Goal: Task Accomplishment & Management: Use online tool/utility

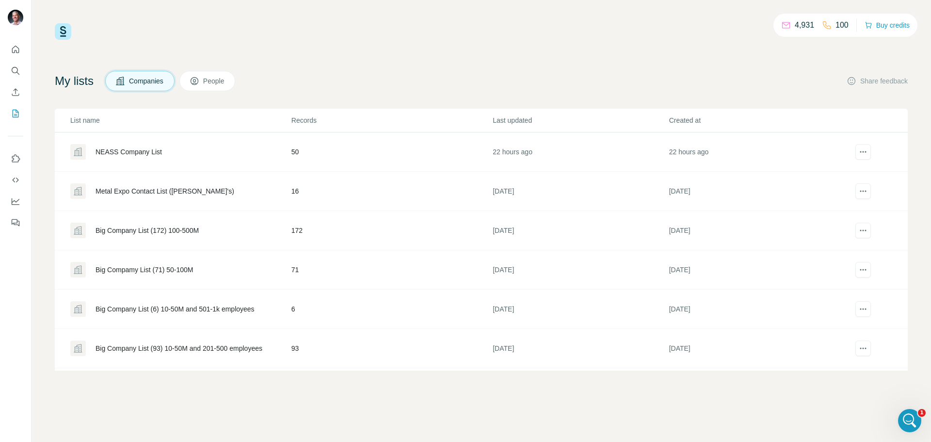
scroll to position [4149, 0]
click at [17, 49] on icon "Quick start" at bounding box center [16, 50] width 10 height 10
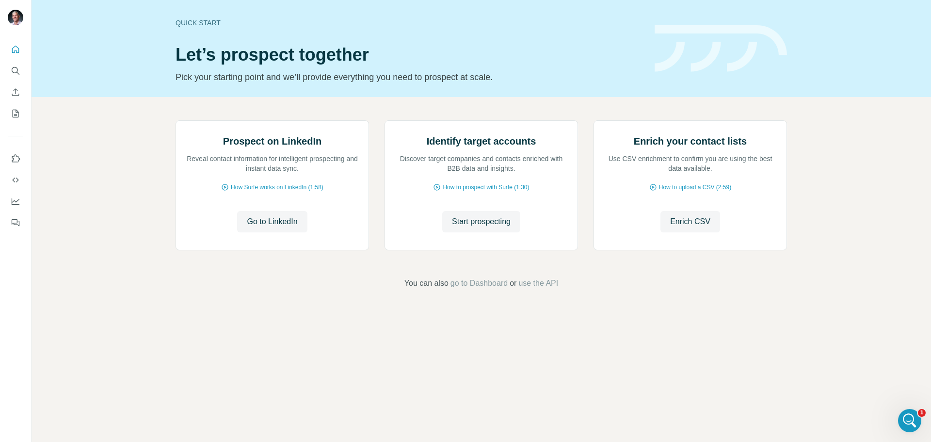
click at [910, 421] on icon "Open Intercom Messenger" at bounding box center [910, 421] width 16 height 16
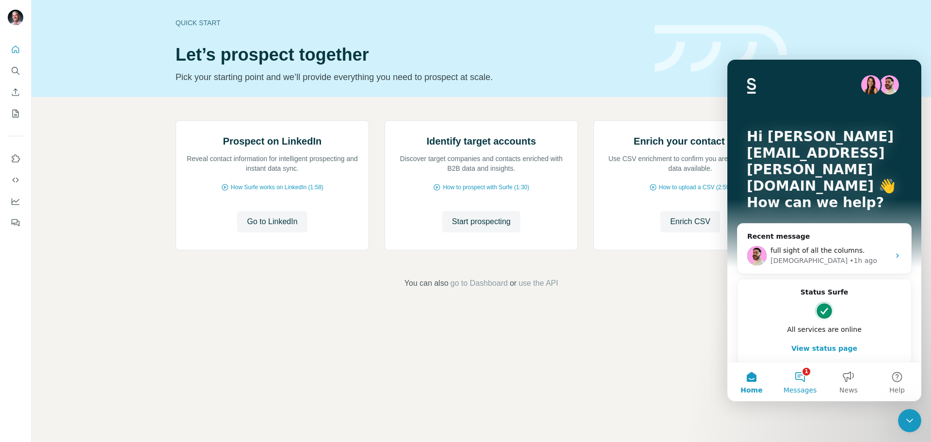
click at [805, 382] on button "1 Messages" at bounding box center [800, 381] width 49 height 39
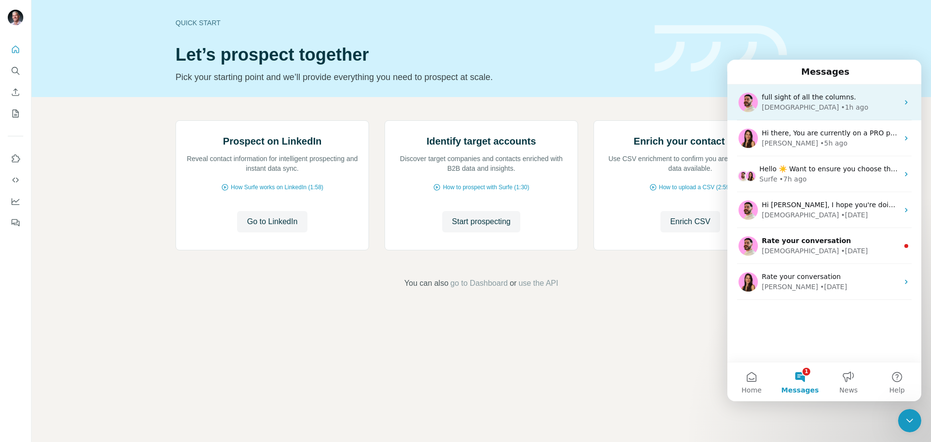
click at [825, 105] on div "[DEMOGRAPHIC_DATA] • 1h ago" at bounding box center [830, 107] width 137 height 10
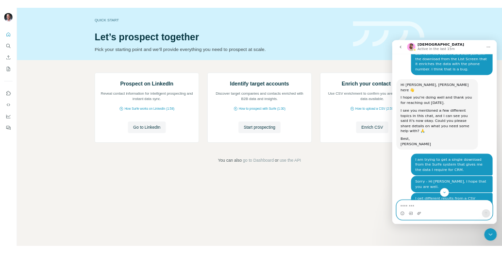
scroll to position [4149, 0]
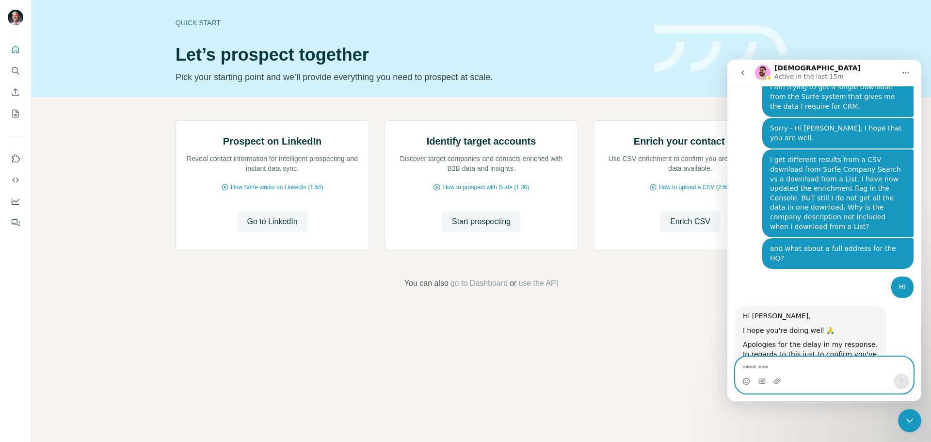
click at [763, 371] on textarea "Message…" at bounding box center [825, 365] width 178 height 16
click at [908, 413] on div "Close Intercom Messenger" at bounding box center [909, 420] width 23 height 23
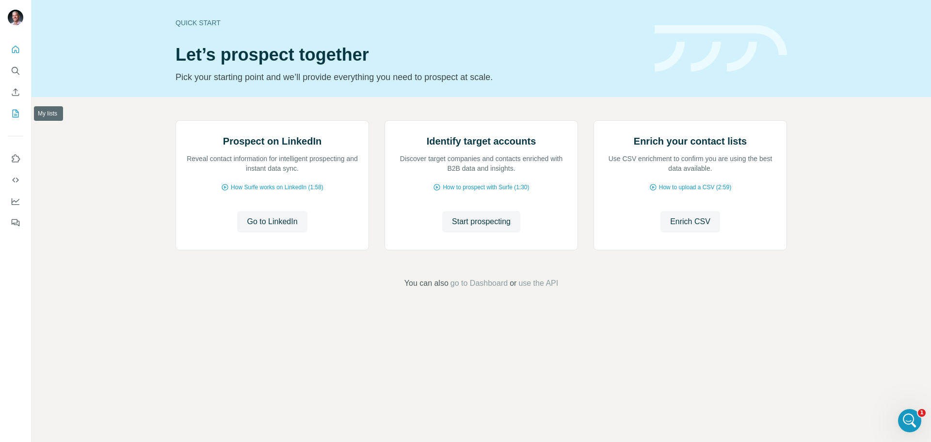
click at [16, 115] on icon "My lists" at bounding box center [16, 113] width 5 height 6
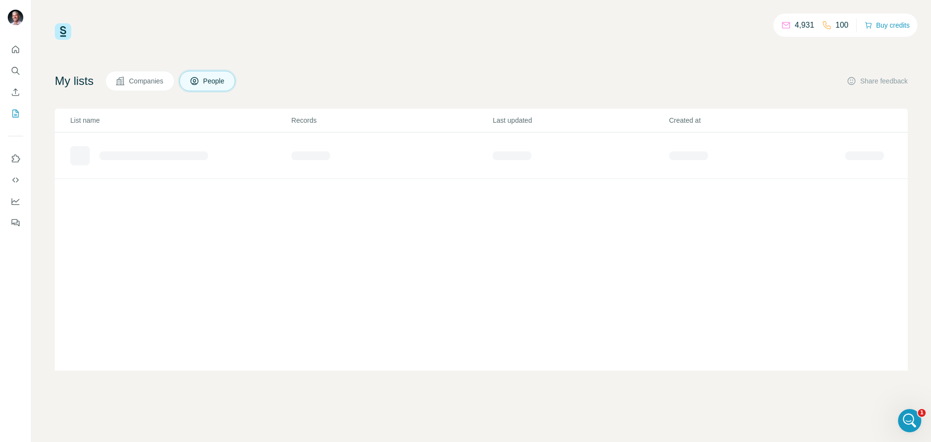
click at [124, 79] on icon at bounding box center [120, 81] width 8 height 8
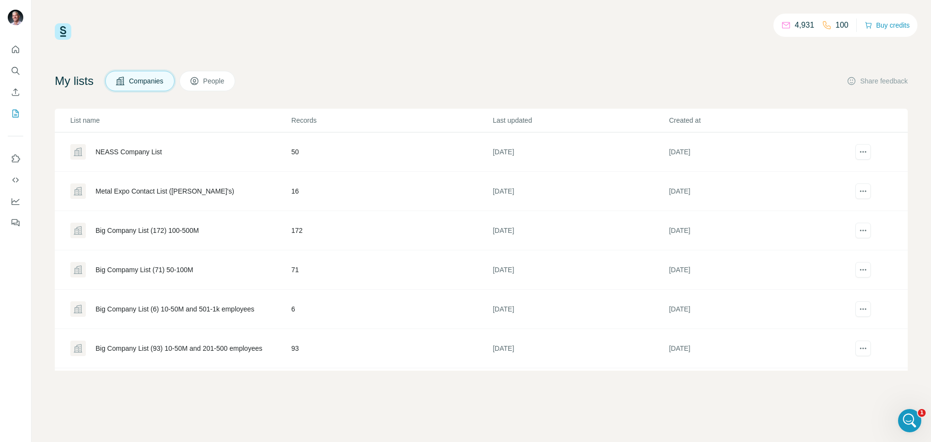
click at [130, 189] on div "Metal Expo Contact List ([PERSON_NAME]'s)" at bounding box center [165, 191] width 139 height 10
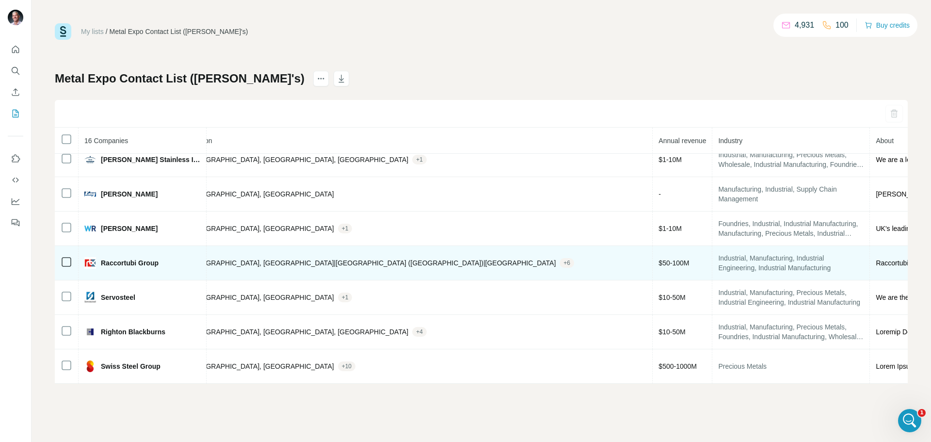
scroll to position [318, 349]
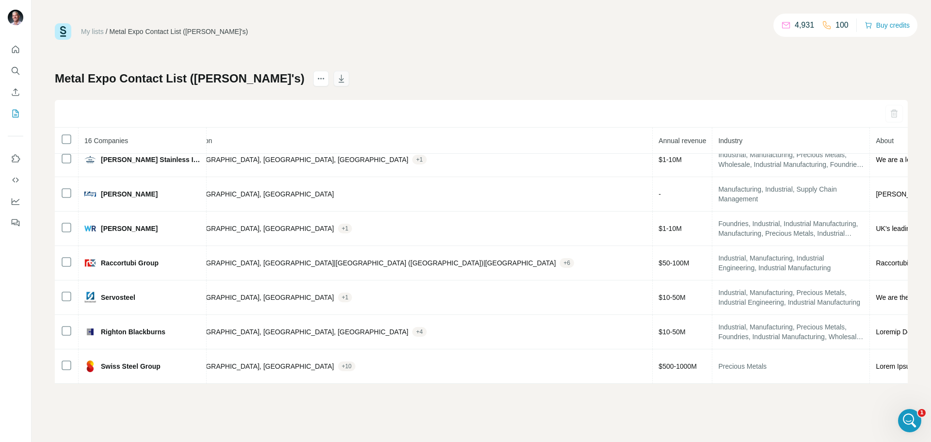
click at [337, 80] on icon "button" at bounding box center [342, 79] width 10 height 10
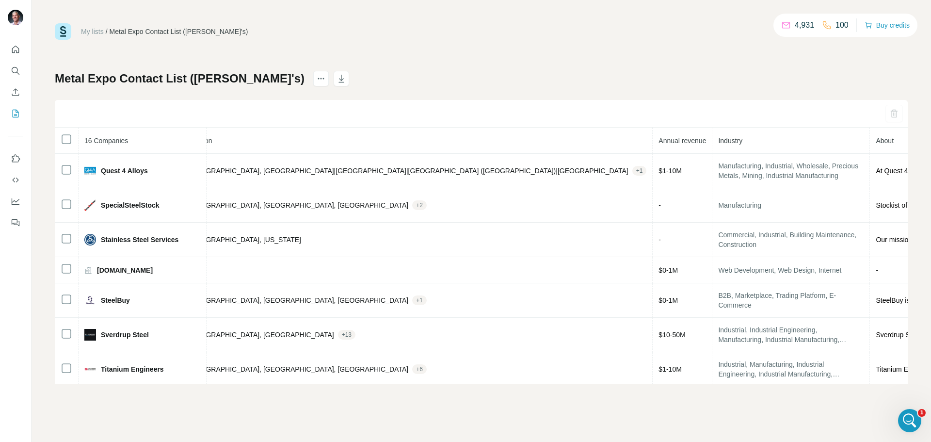
scroll to position [0, 377]
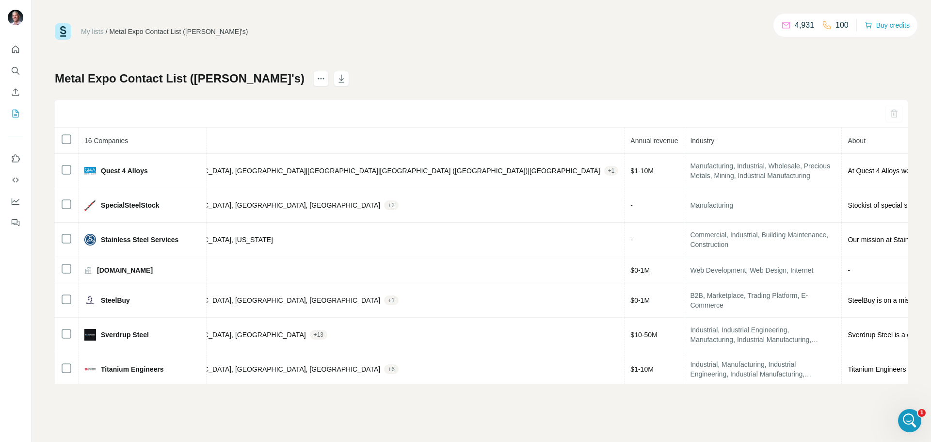
click at [842, 140] on th "About" at bounding box center [918, 141] width 152 height 26
click at [337, 76] on icon "button" at bounding box center [342, 79] width 10 height 10
click at [16, 69] on icon "Search" at bounding box center [16, 71] width 10 height 10
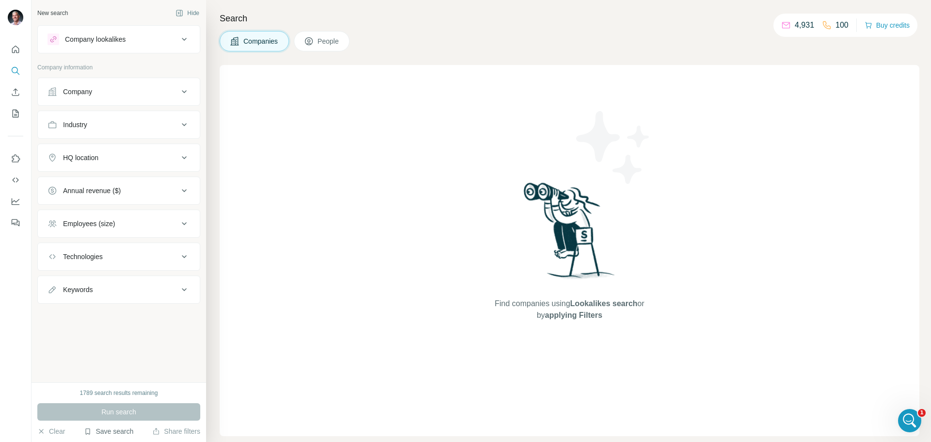
click at [113, 433] on button "Save search" at bounding box center [108, 431] width 49 height 10
click at [118, 416] on div "View my saved searches" at bounding box center [136, 414] width 102 height 19
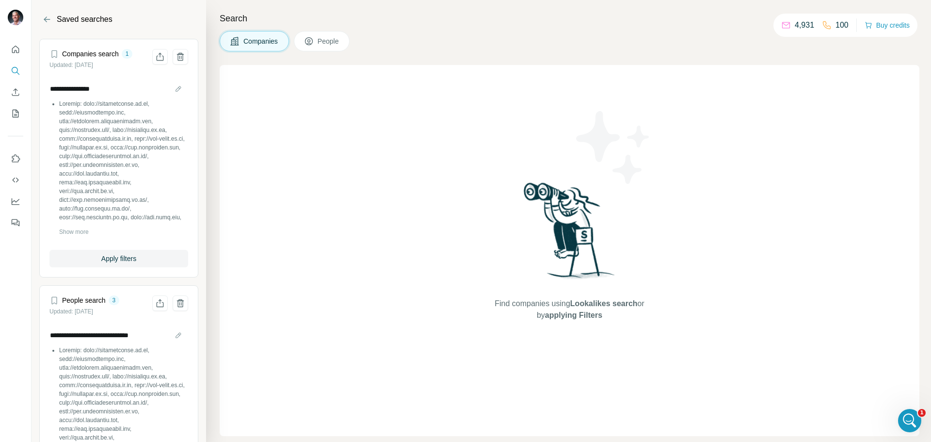
click at [271, 37] on span "Companies" at bounding box center [261, 41] width 35 height 10
click at [18, 69] on icon "Search" at bounding box center [16, 71] width 10 height 10
click at [15, 70] on icon "Search" at bounding box center [16, 71] width 10 height 10
click at [340, 95] on div "Find companies using Lookalikes search or by applying Filters" at bounding box center [570, 250] width 700 height 371
click at [48, 17] on icon "Back" at bounding box center [47, 20] width 10 height 10
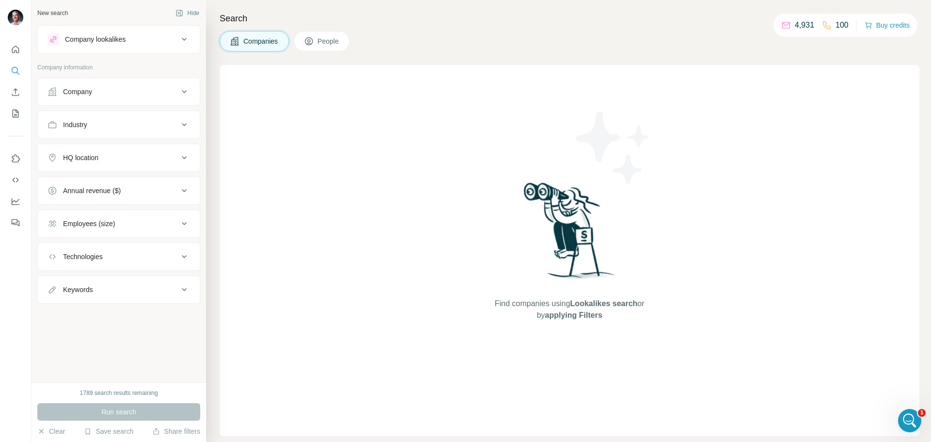
click at [73, 91] on div "Company" at bounding box center [77, 92] width 29 height 10
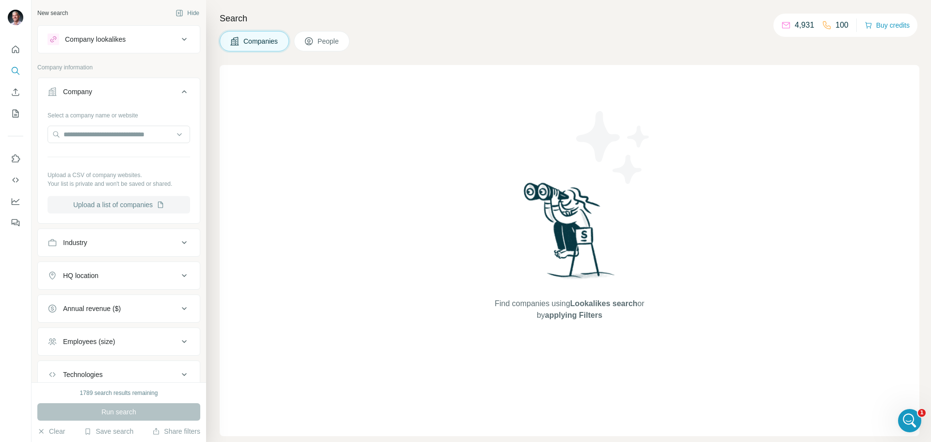
click at [128, 203] on button "Upload a list of companies" at bounding box center [119, 204] width 143 height 17
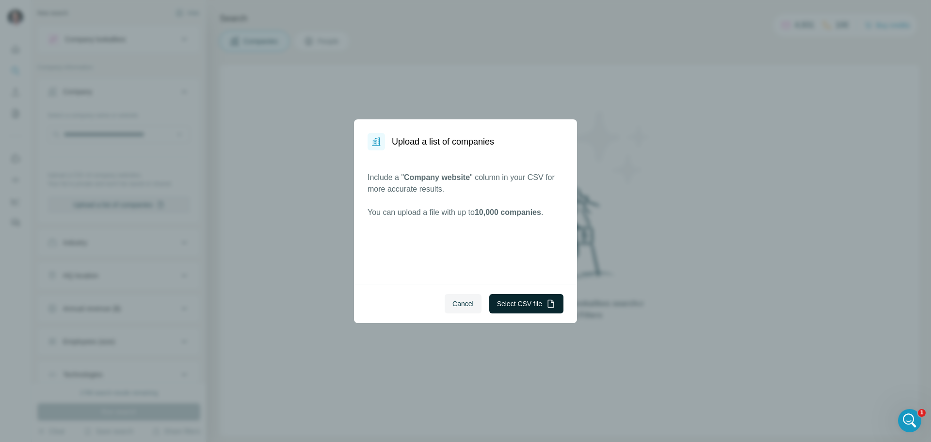
click at [522, 304] on button "Select CSV file" at bounding box center [527, 303] width 74 height 19
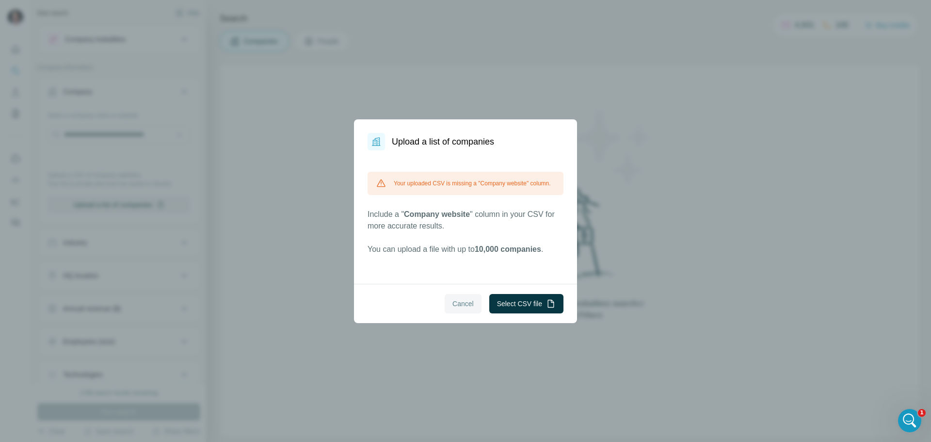
click at [458, 301] on span "Cancel" at bounding box center [463, 304] width 21 height 10
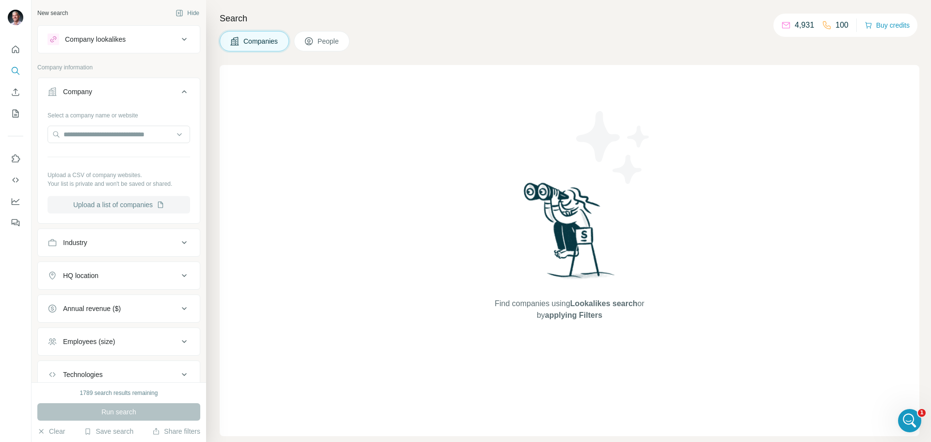
click at [89, 204] on button "Upload a list of companies" at bounding box center [119, 204] width 143 height 17
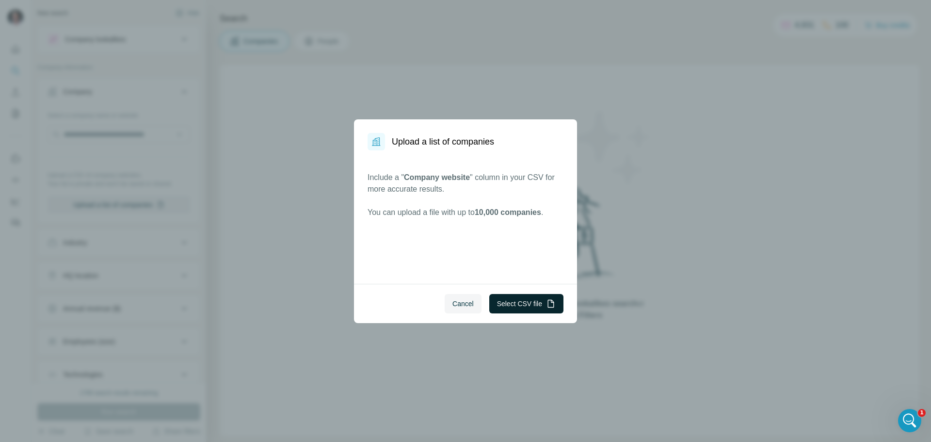
click at [527, 300] on button "Select CSV file" at bounding box center [527, 303] width 74 height 19
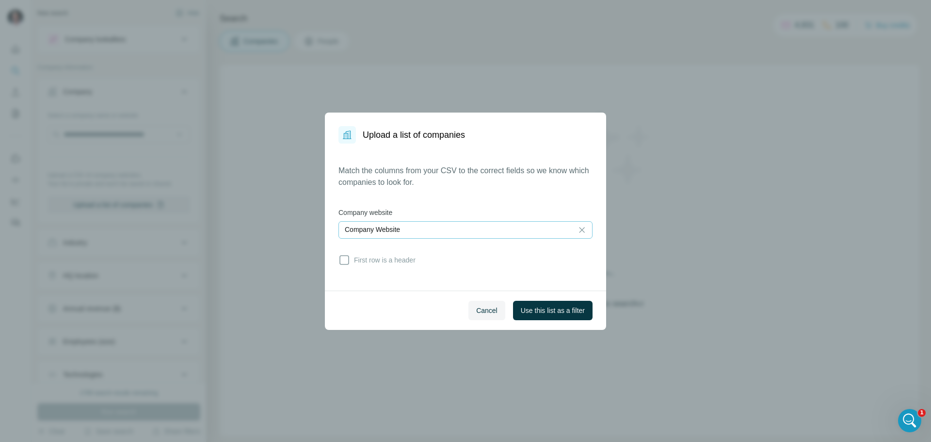
click at [524, 228] on div "Company Website" at bounding box center [456, 230] width 222 height 10
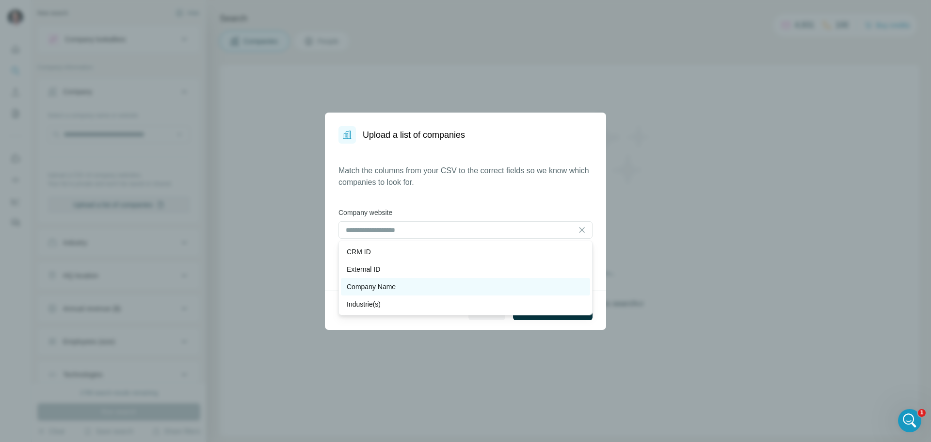
click at [396, 290] on p "Company Name" at bounding box center [371, 287] width 49 height 10
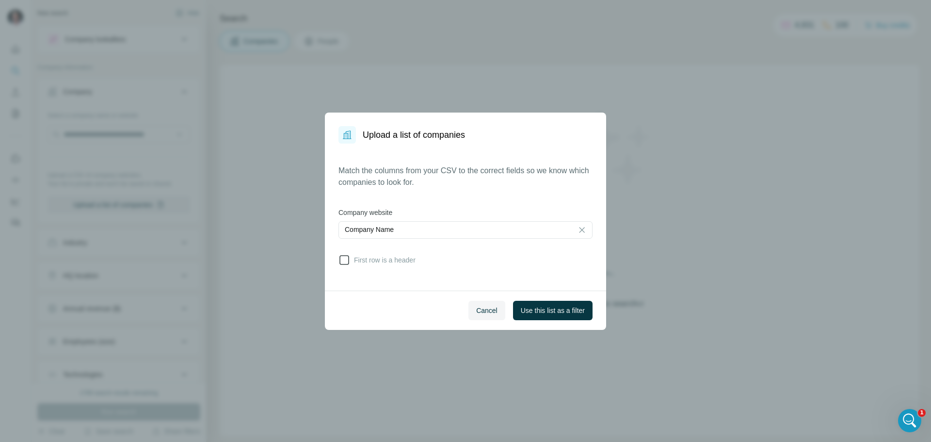
drag, startPoint x: 344, startPoint y: 257, endPoint x: 361, endPoint y: 259, distance: 17.1
click at [345, 257] on icon at bounding box center [345, 260] width 12 height 12
click at [409, 229] on div "Company Name" at bounding box center [456, 230] width 222 height 10
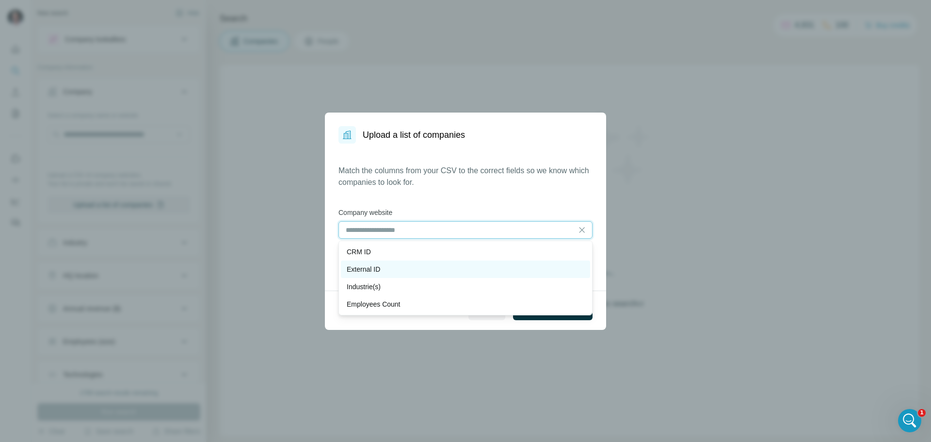
scroll to position [49, 0]
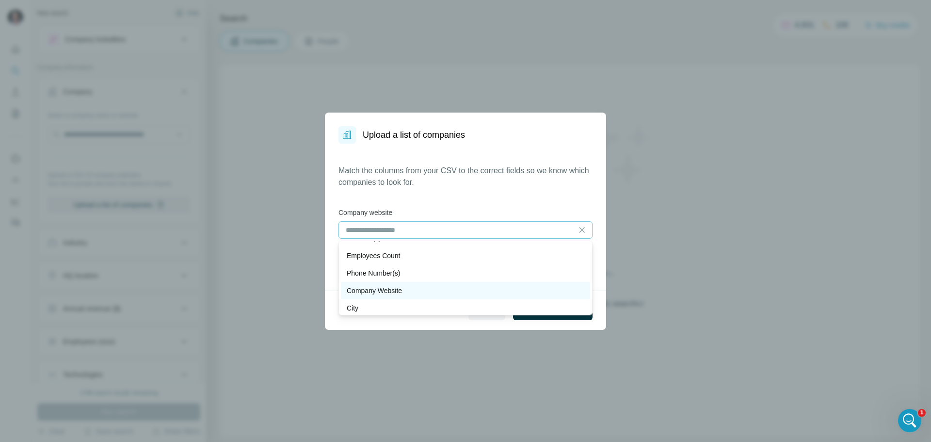
click at [402, 290] on p "Company Website" at bounding box center [374, 291] width 55 height 10
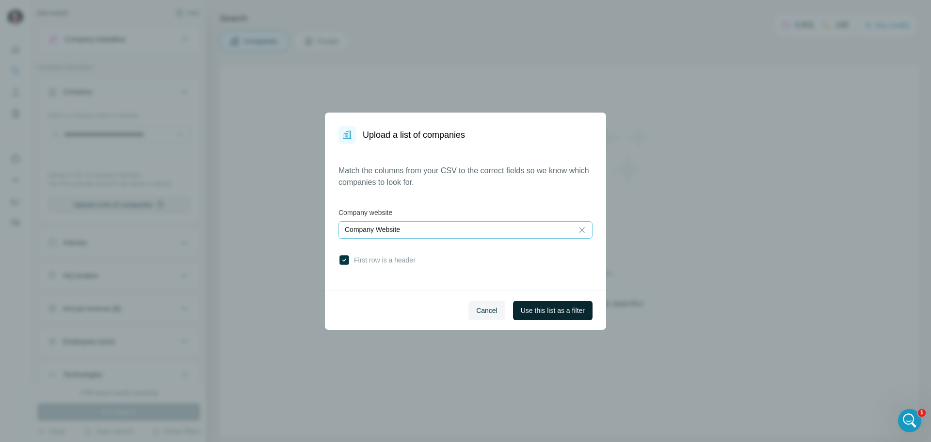
click at [548, 306] on span "Use this list as a filter" at bounding box center [553, 311] width 64 height 10
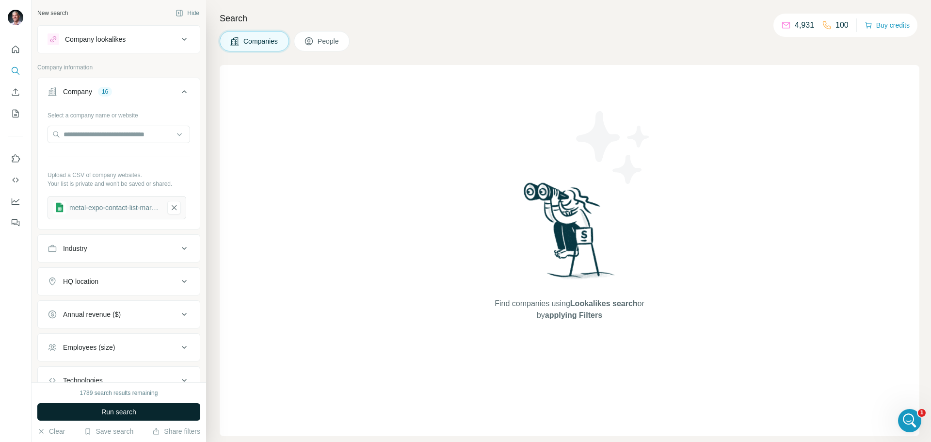
click at [119, 415] on span "Run search" at bounding box center [118, 412] width 35 height 10
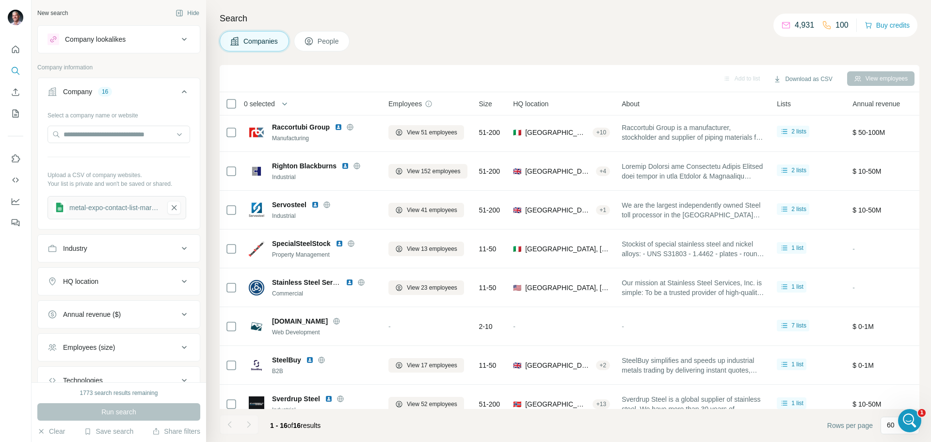
scroll to position [0, 0]
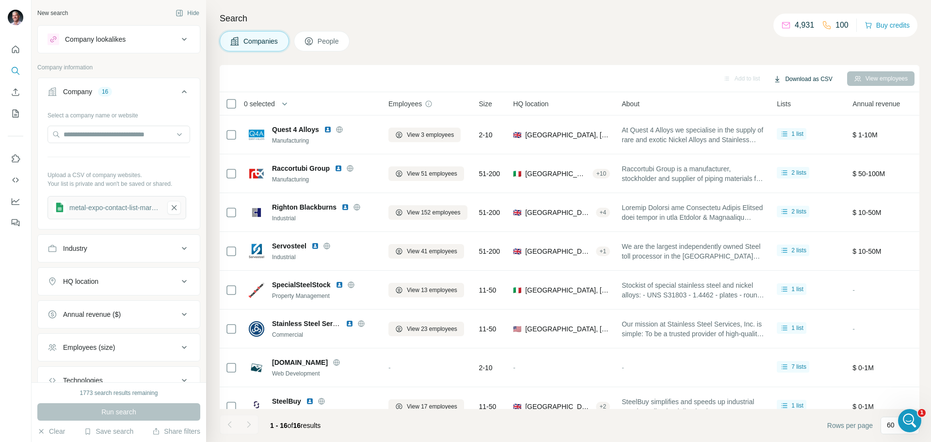
click at [808, 78] on button "Download as CSV" at bounding box center [803, 79] width 72 height 15
click at [799, 98] on div "Only current page (16)" at bounding box center [809, 99] width 91 height 17
click at [659, 36] on div "Companies People" at bounding box center [570, 41] width 700 height 20
click at [489, 76] on div "Add to list Download as CSV View employees" at bounding box center [570, 78] width 690 height 17
click at [16, 114] on icon "My lists" at bounding box center [16, 114] width 10 height 10
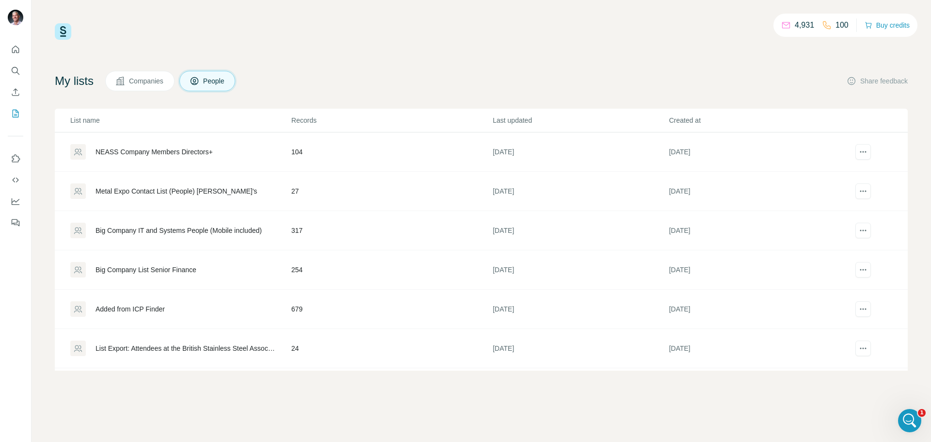
click at [135, 83] on span "Companies" at bounding box center [146, 81] width 35 height 10
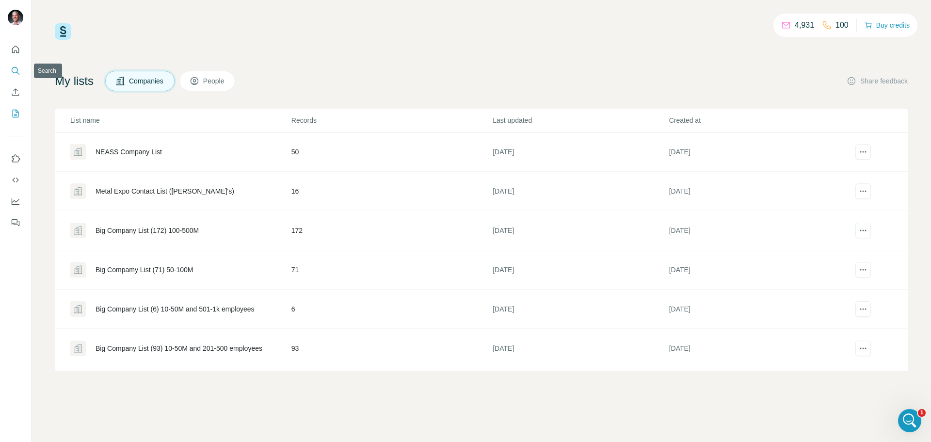
click at [14, 69] on icon "Search" at bounding box center [16, 71] width 10 height 10
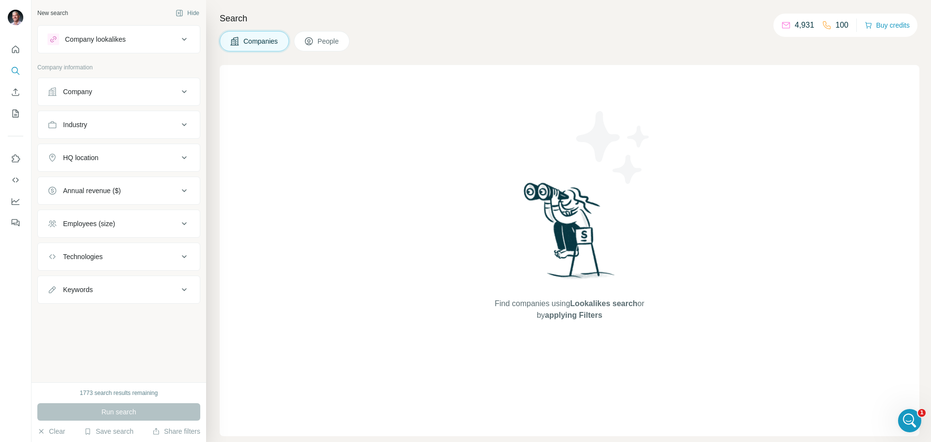
click at [68, 91] on div "Company" at bounding box center [77, 92] width 29 height 10
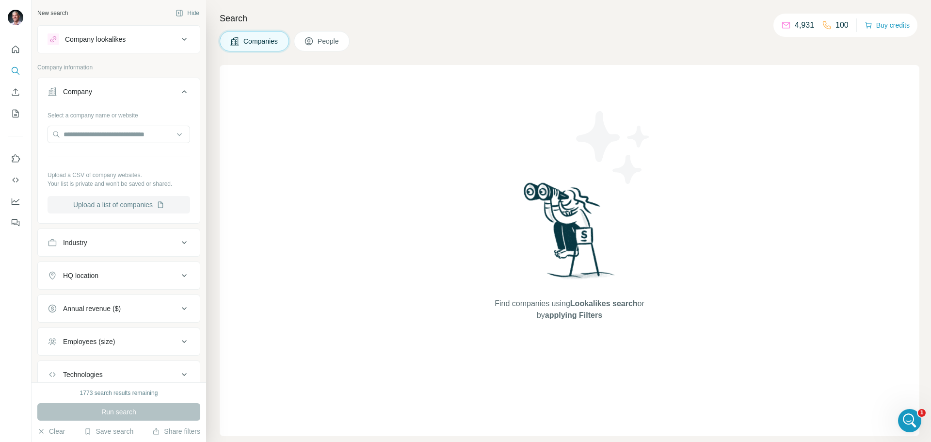
click at [95, 206] on button "Upload a list of companies" at bounding box center [119, 204] width 143 height 17
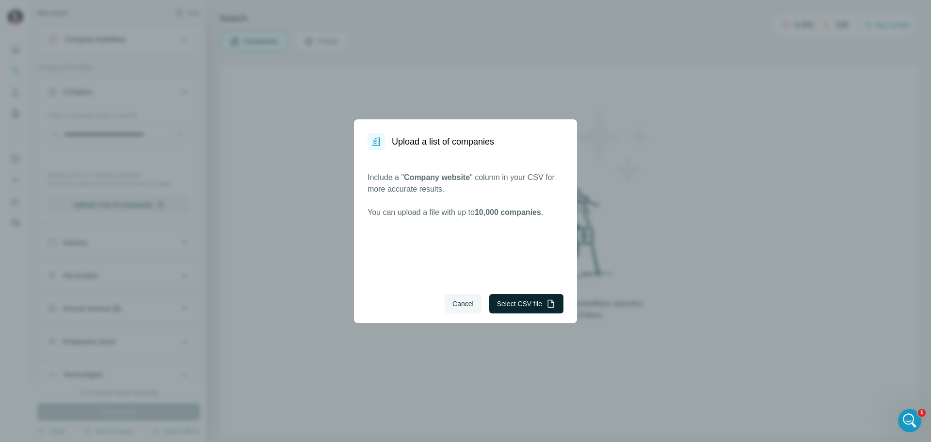
click at [514, 309] on button "Select CSV file" at bounding box center [527, 303] width 74 height 19
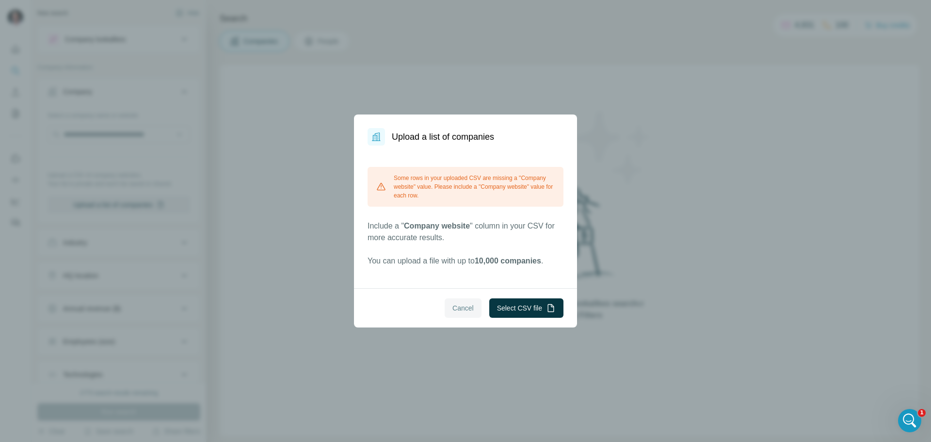
click at [466, 307] on span "Cancel" at bounding box center [463, 308] width 21 height 10
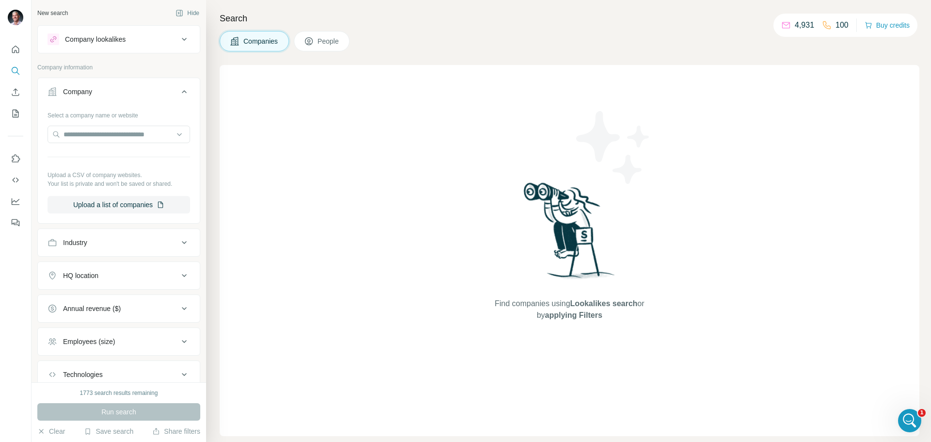
click at [113, 411] on div "Run search" at bounding box center [118, 411] width 163 height 17
click at [105, 428] on button "Save search" at bounding box center [108, 431] width 49 height 10
click at [115, 417] on div "View my saved searches" at bounding box center [136, 414] width 102 height 19
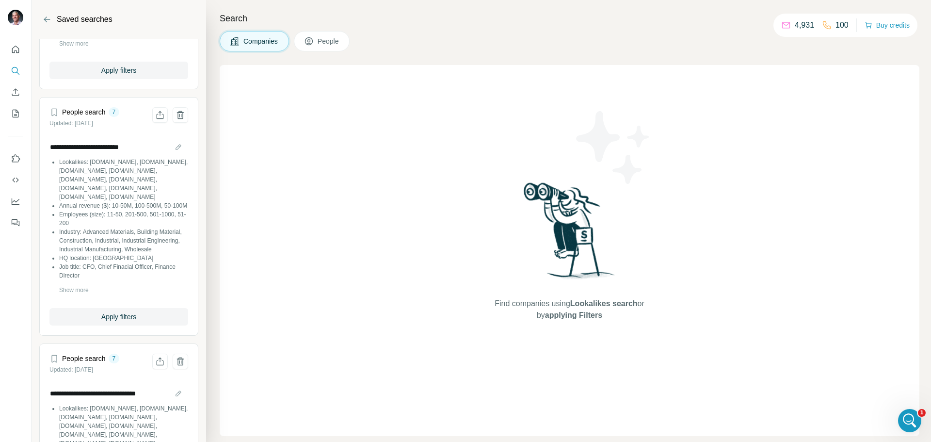
scroll to position [425, 0]
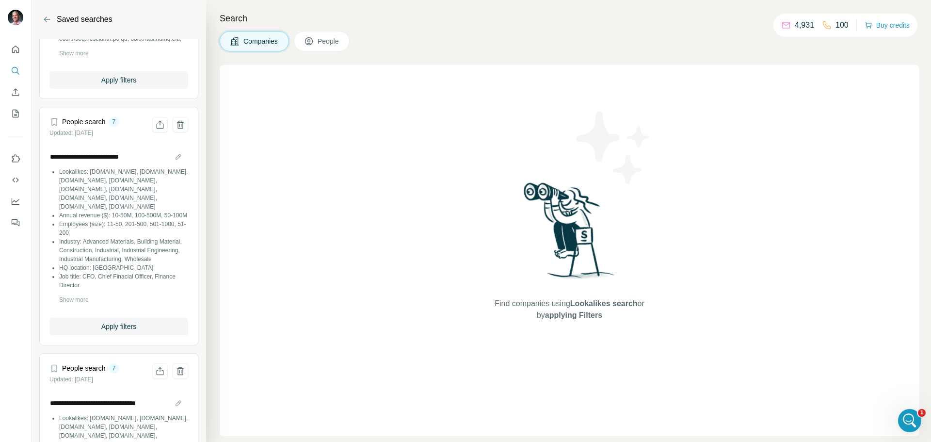
click at [248, 43] on span "Companies" at bounding box center [261, 41] width 35 height 10
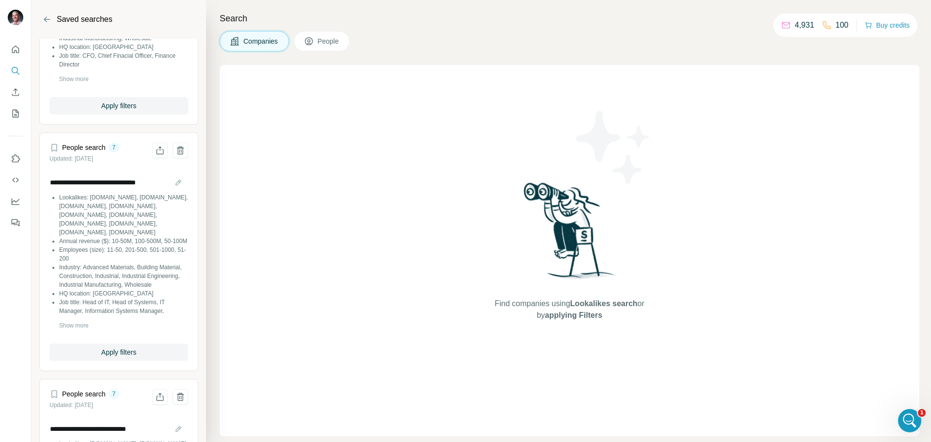
scroll to position [576, 0]
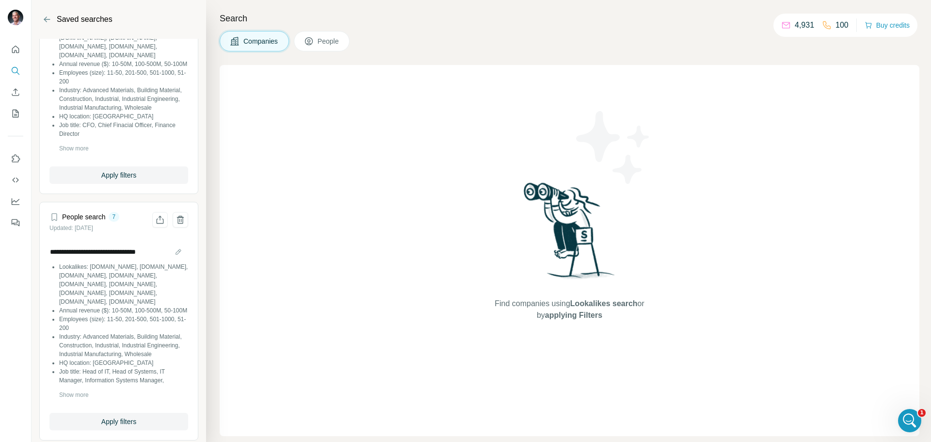
click at [326, 46] on span "People" at bounding box center [329, 41] width 22 height 10
click at [263, 42] on span "Companies" at bounding box center [261, 41] width 35 height 10
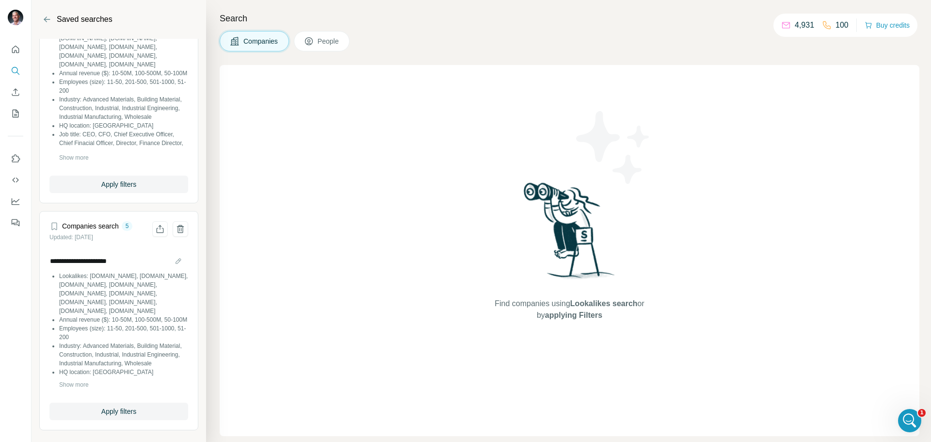
scroll to position [1572, 0]
drag, startPoint x: 118, startPoint y: 407, endPoint x: 107, endPoint y: 424, distance: 20.7
click at [108, 424] on article "**********" at bounding box center [118, 320] width 159 height 219
click at [172, 412] on button "Apply filters" at bounding box center [118, 411] width 139 height 17
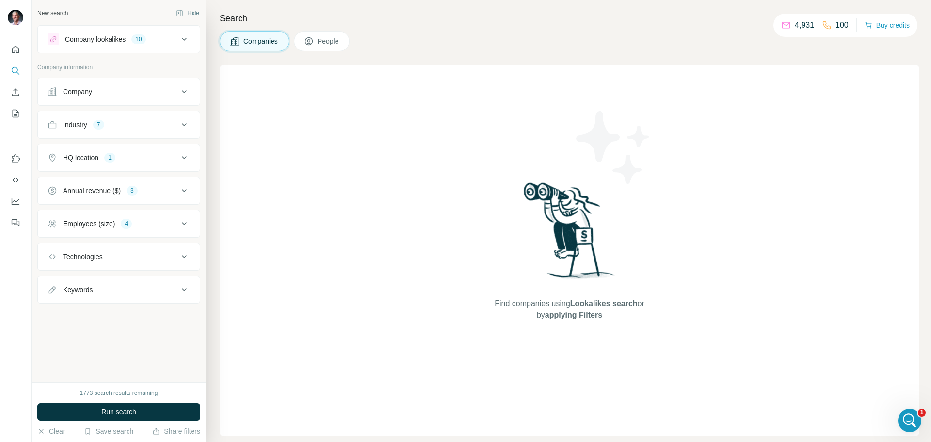
click at [82, 88] on div "Company" at bounding box center [77, 92] width 29 height 10
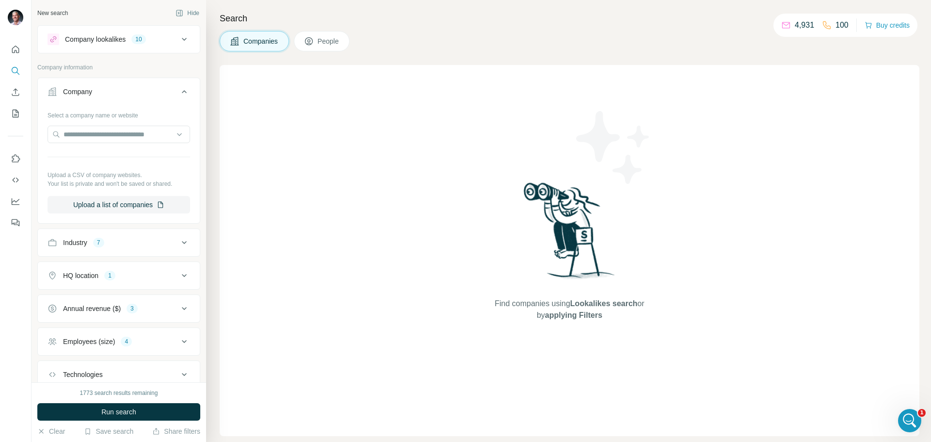
click at [254, 73] on div "Find companies using Lookalikes search or by applying Filters" at bounding box center [570, 250] width 700 height 371
click at [116, 427] on button "Save search" at bounding box center [108, 431] width 49 height 10
click at [113, 415] on div "View my saved searches" at bounding box center [136, 414] width 102 height 19
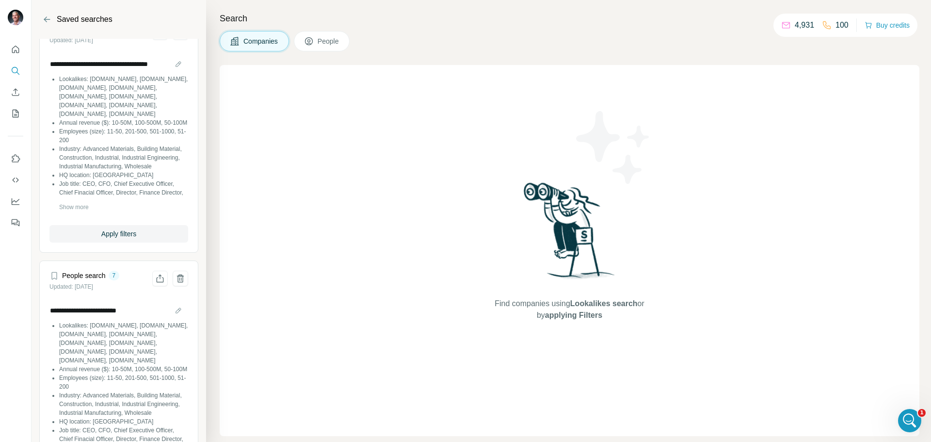
scroll to position [1572, 0]
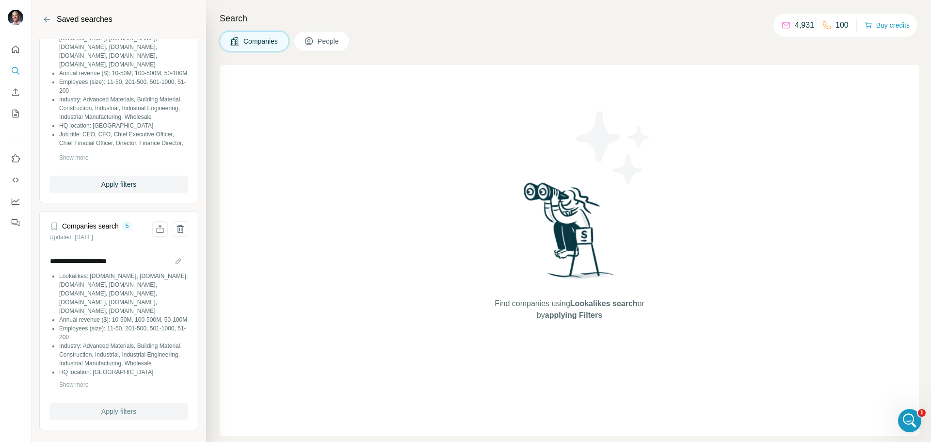
click at [109, 412] on span "Apply filters" at bounding box center [118, 412] width 35 height 10
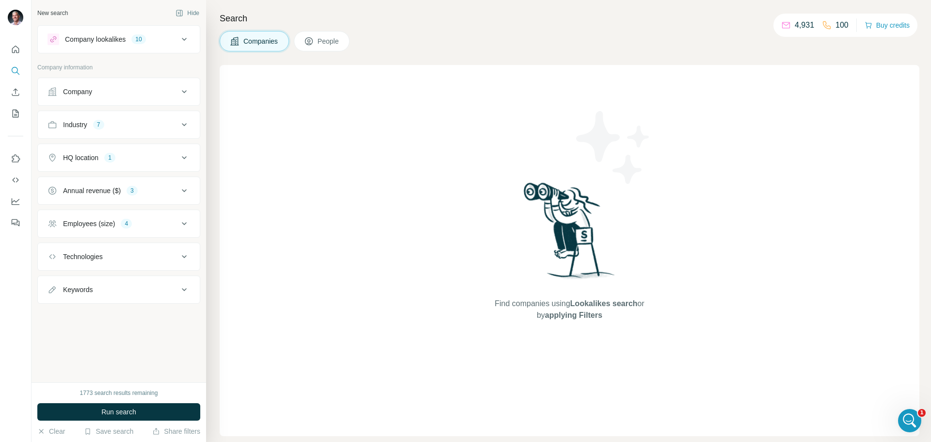
click at [109, 412] on span "Run search" at bounding box center [118, 412] width 35 height 10
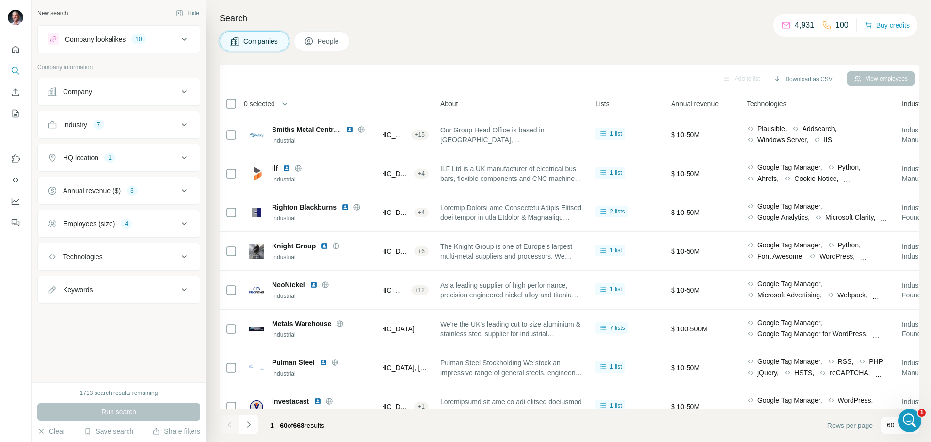
scroll to position [0, 168]
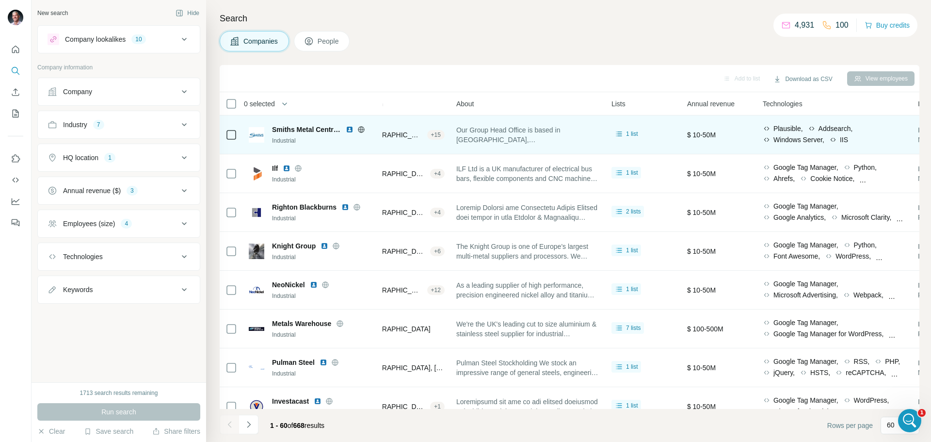
click at [566, 139] on span "Our Group Head Office is based in [GEOGRAPHIC_DATA], [GEOGRAPHIC_DATA] and this…" at bounding box center [529, 134] width 144 height 19
click at [590, 135] on span "Our Group Head Office is based in [GEOGRAPHIC_DATA], [GEOGRAPHIC_DATA] and this…" at bounding box center [529, 134] width 144 height 19
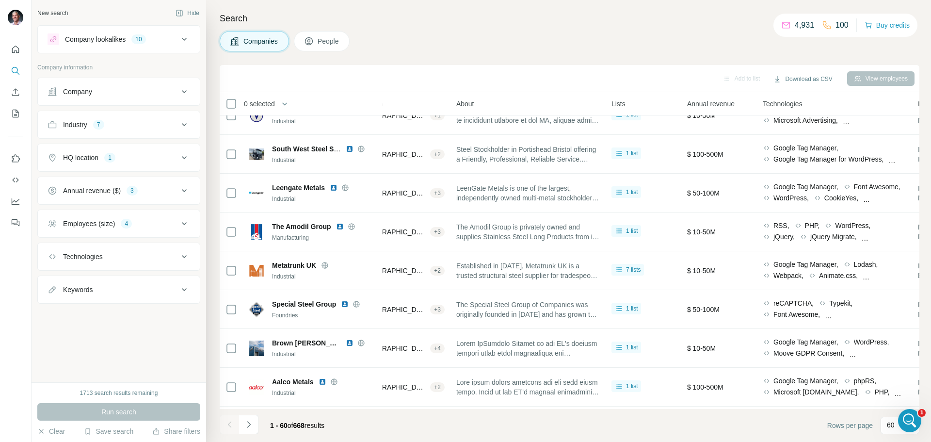
scroll to position [340, 168]
